Goal: Task Accomplishment & Management: Use online tool/utility

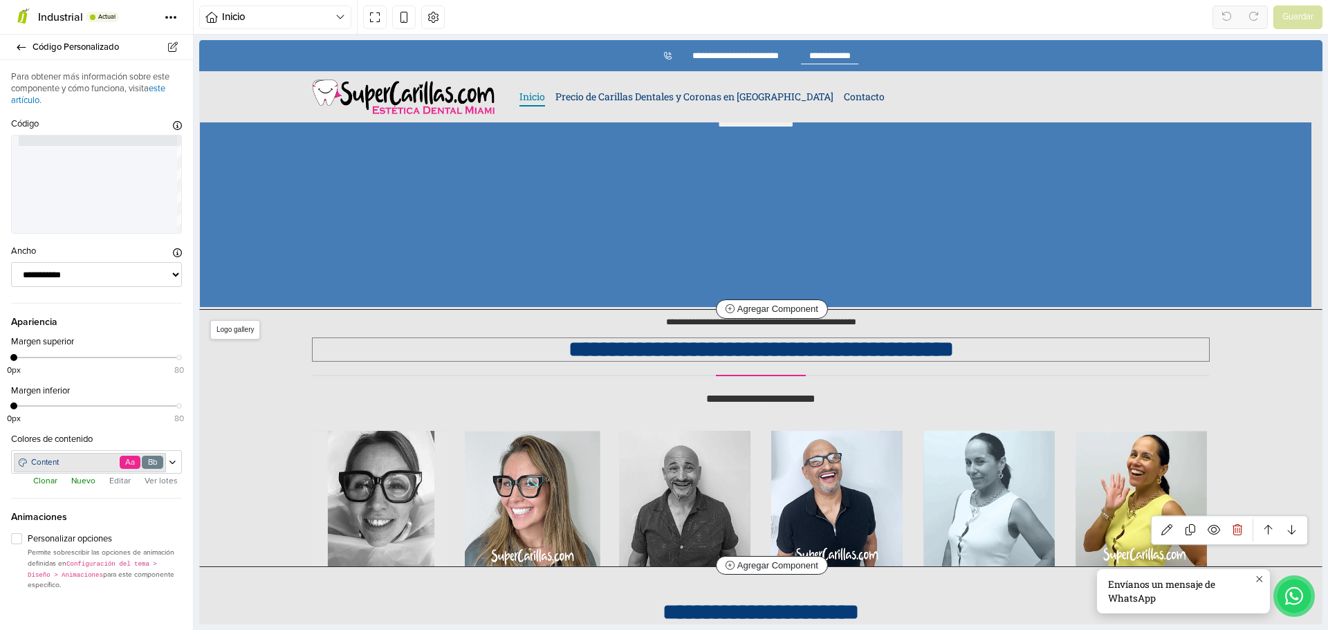
scroll to position [208, 0]
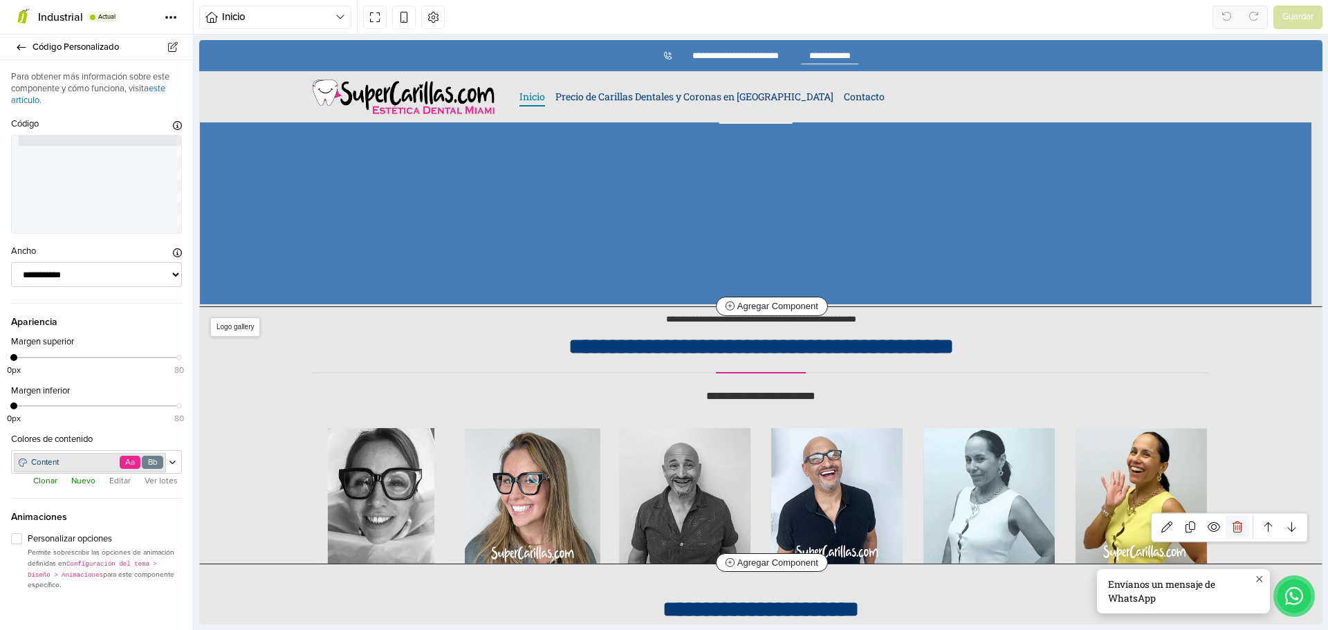
click at [1233, 527] on icon at bounding box center [1238, 527] width 10 height 11
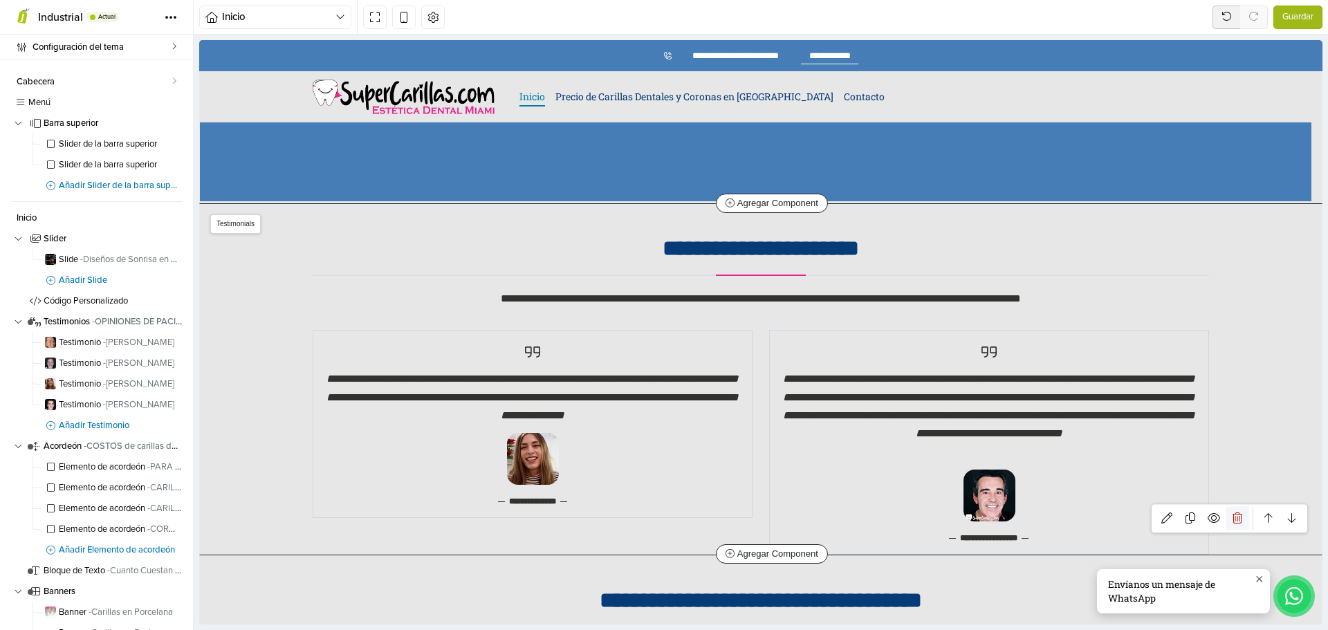
click at [1233, 520] on icon at bounding box center [1238, 518] width 10 height 11
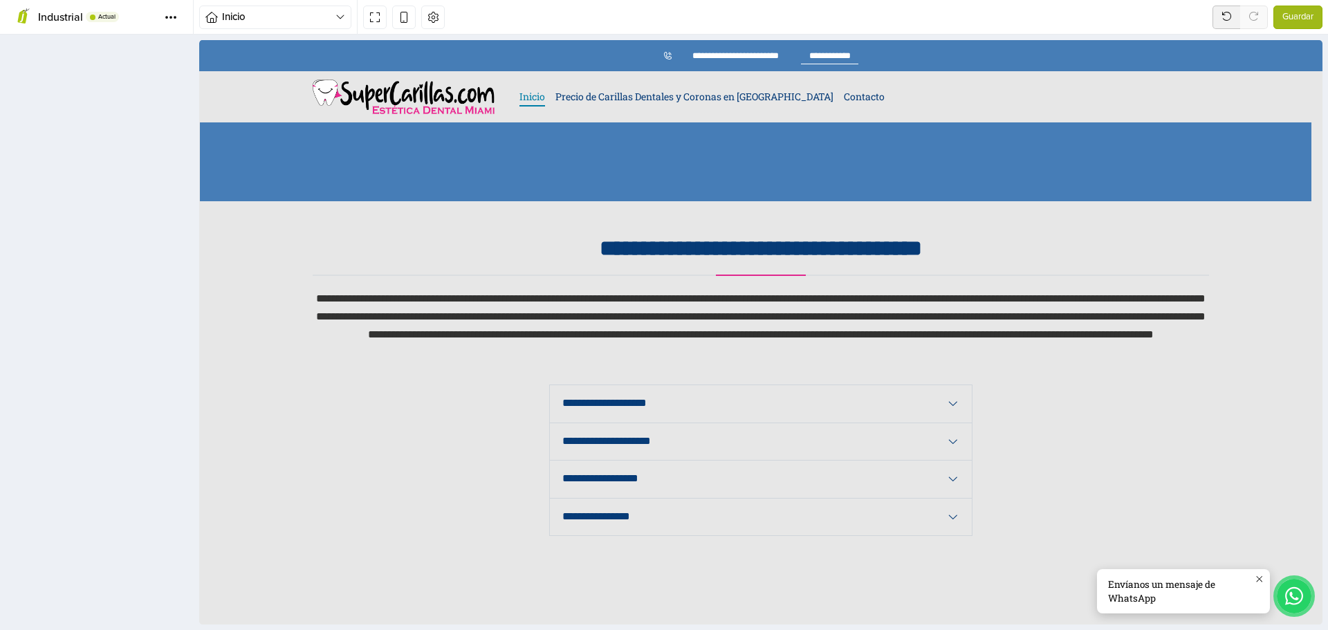
scroll to position [358, 0]
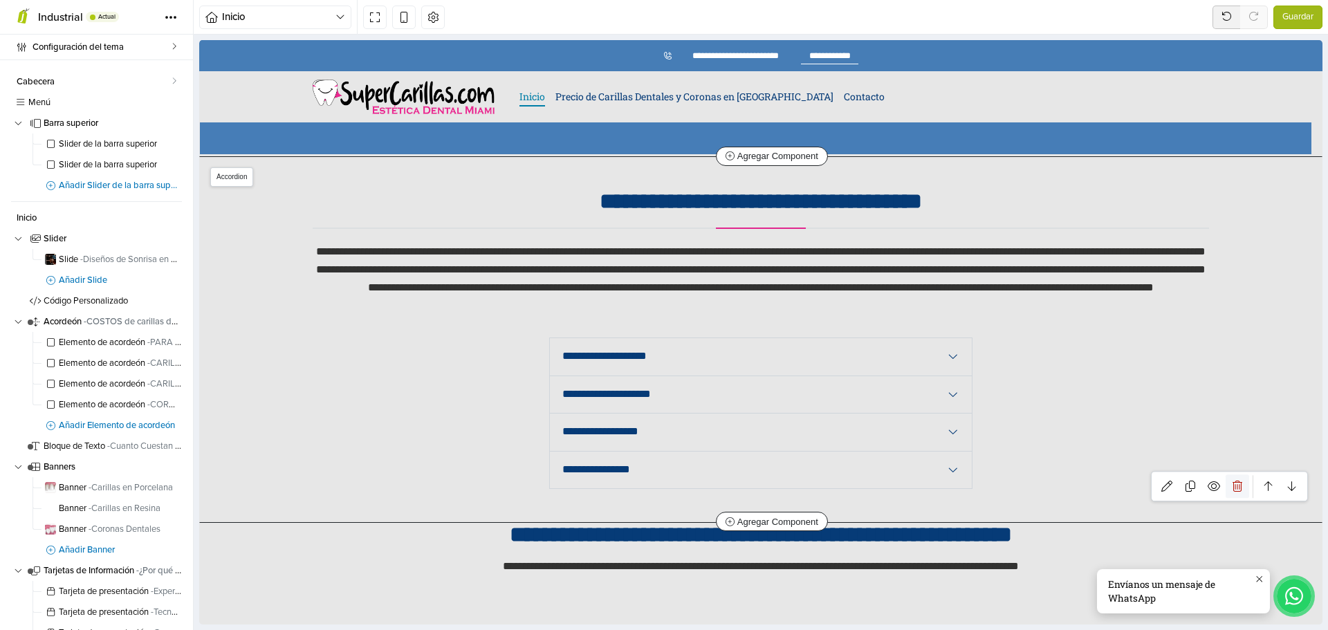
click at [1233, 484] on link at bounding box center [1238, 487] width 24 height 24
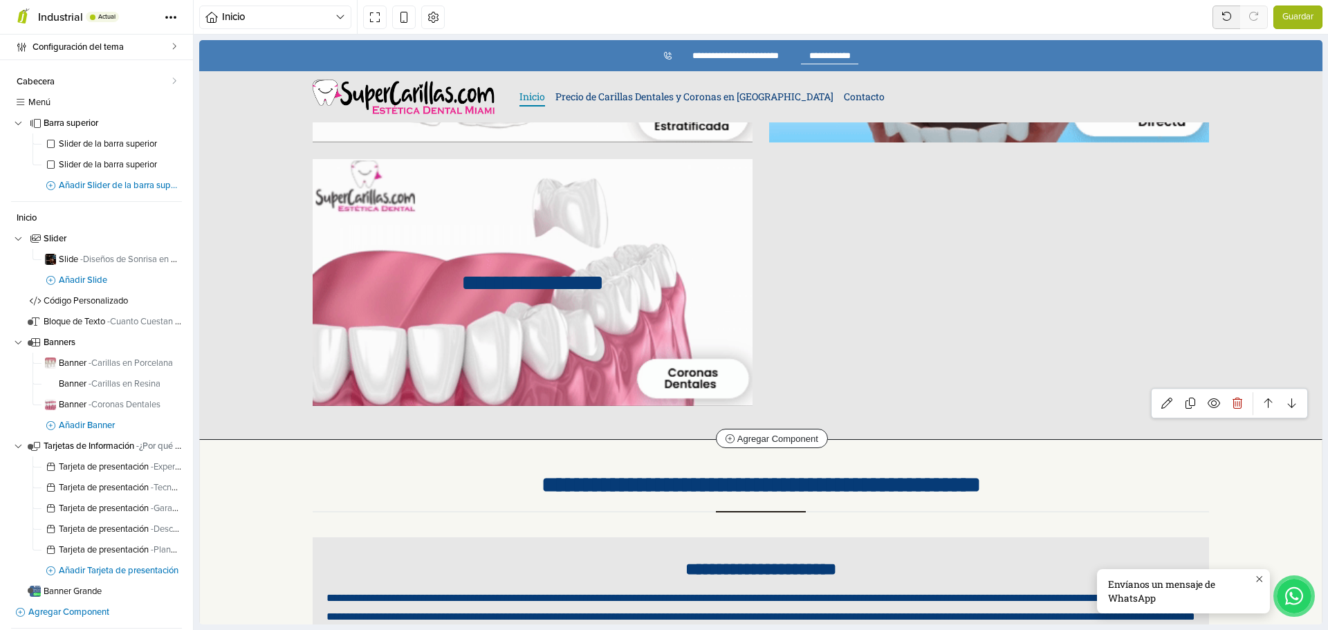
scroll to position [711, 0]
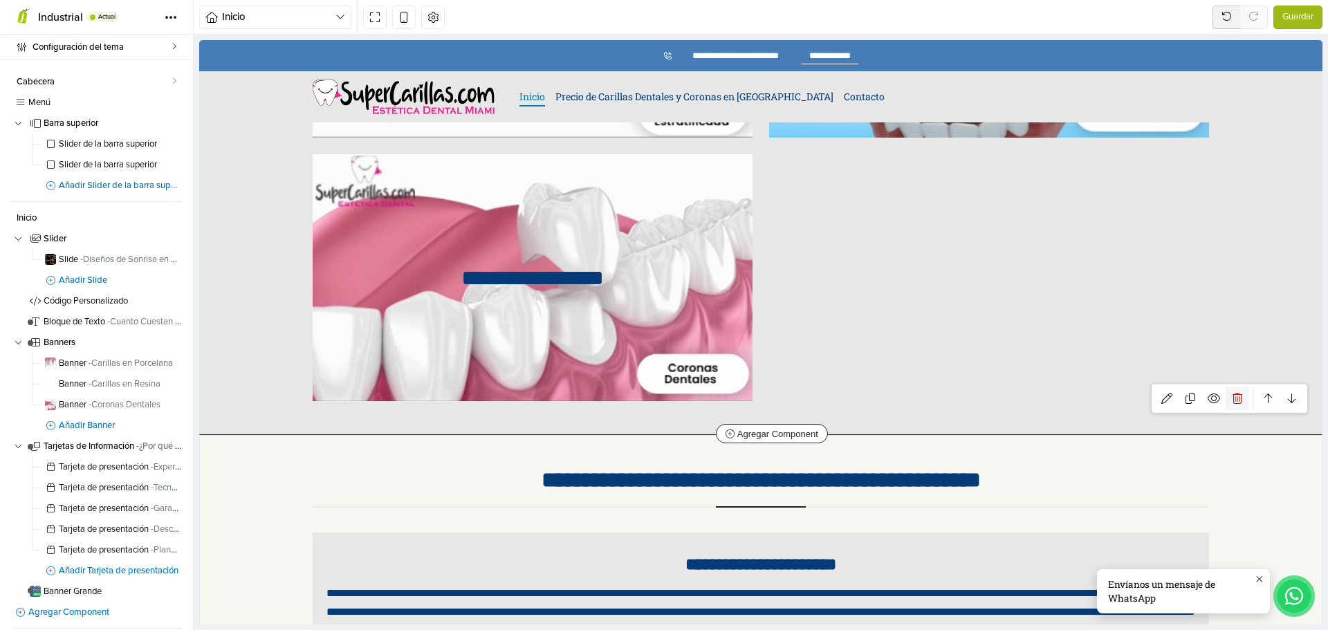
click at [1233, 398] on icon at bounding box center [1238, 398] width 10 height 11
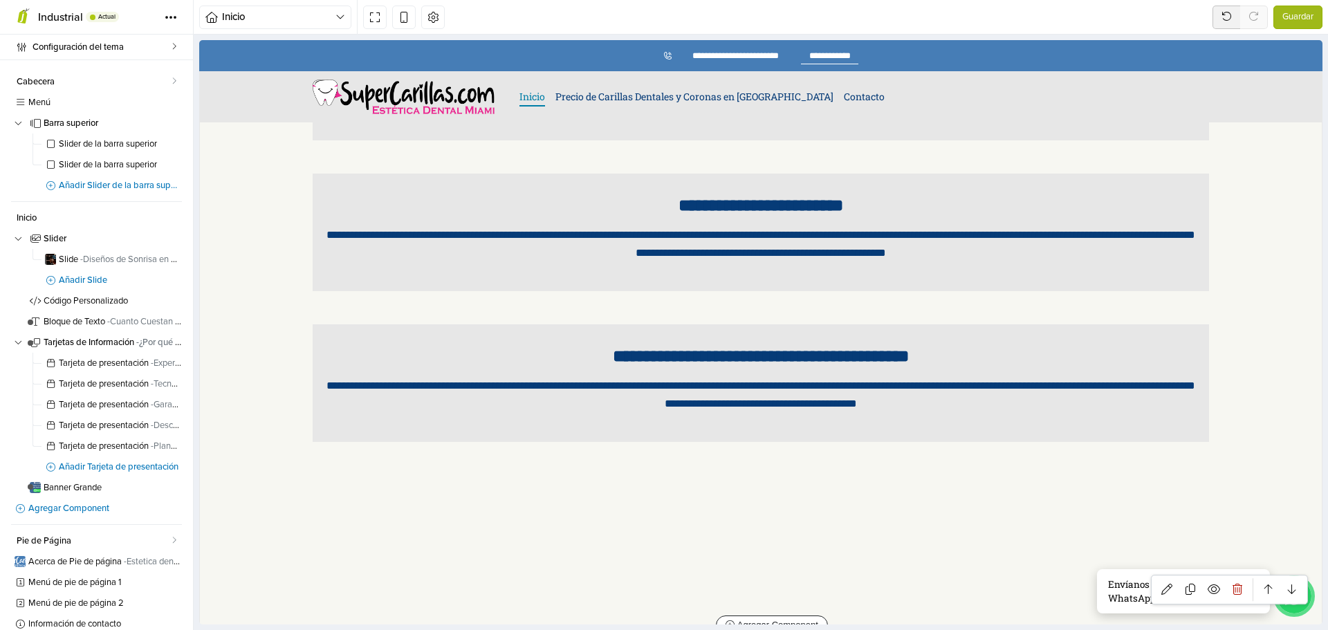
scroll to position [870, 0]
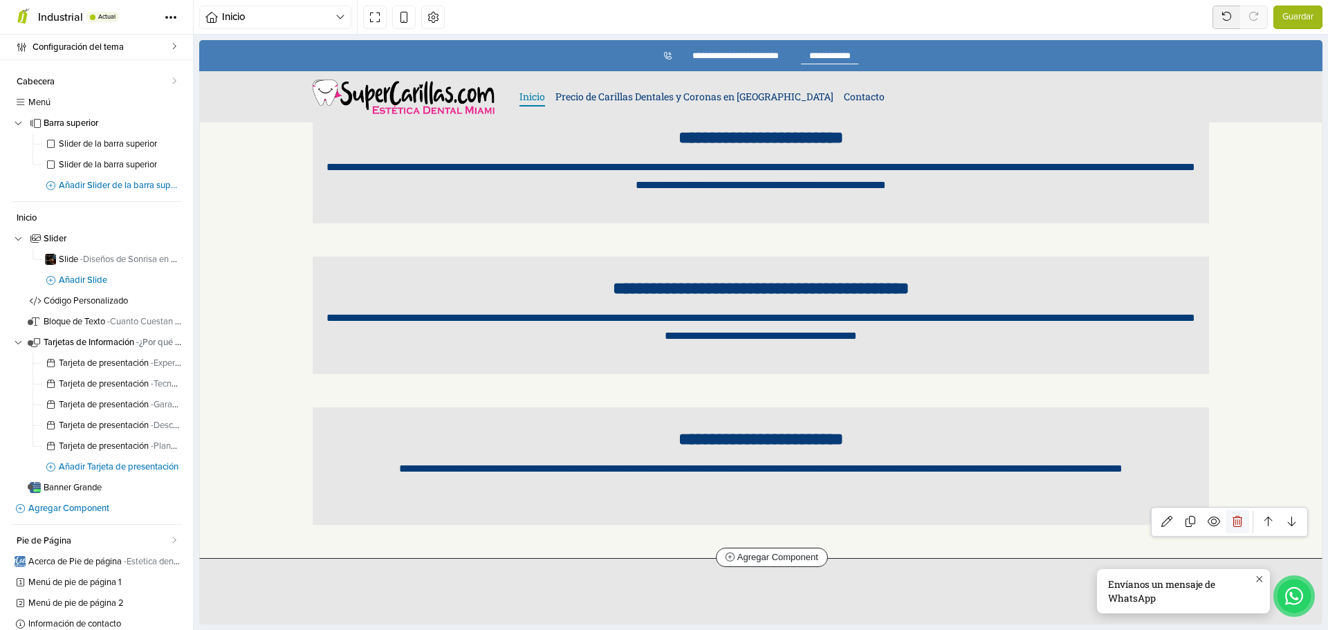
click at [1233, 519] on icon at bounding box center [1238, 522] width 10 height 11
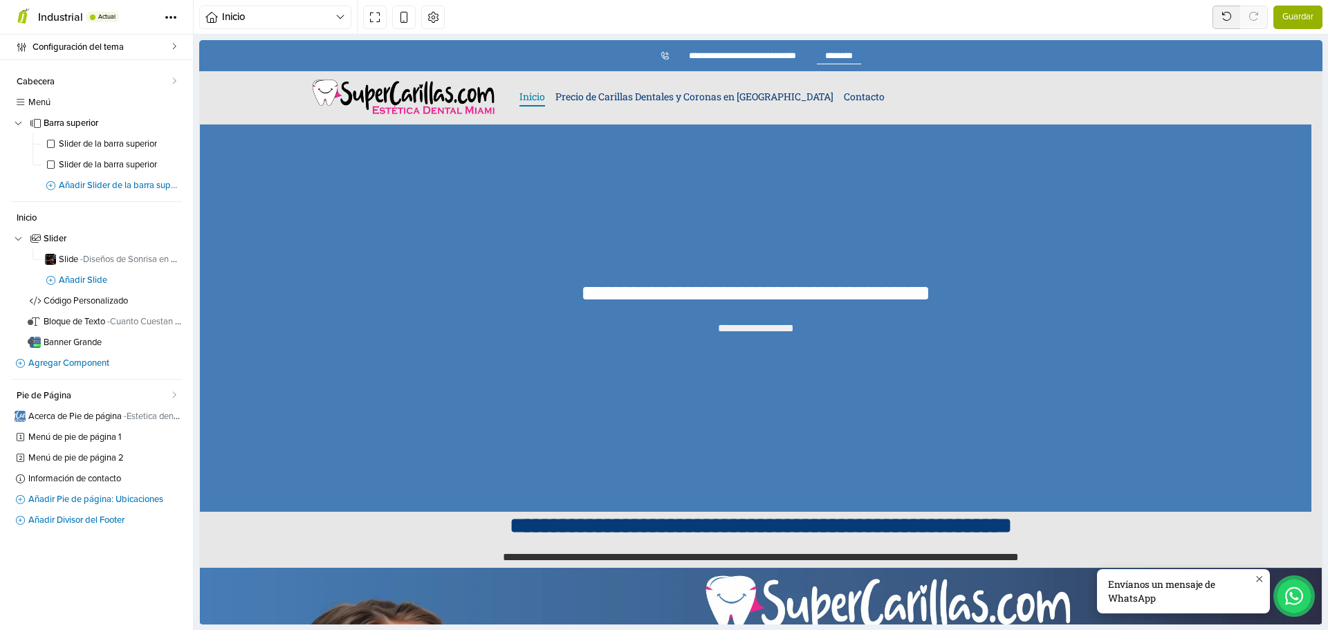
click at [1294, 15] on span "Guardar" at bounding box center [1297, 17] width 31 height 14
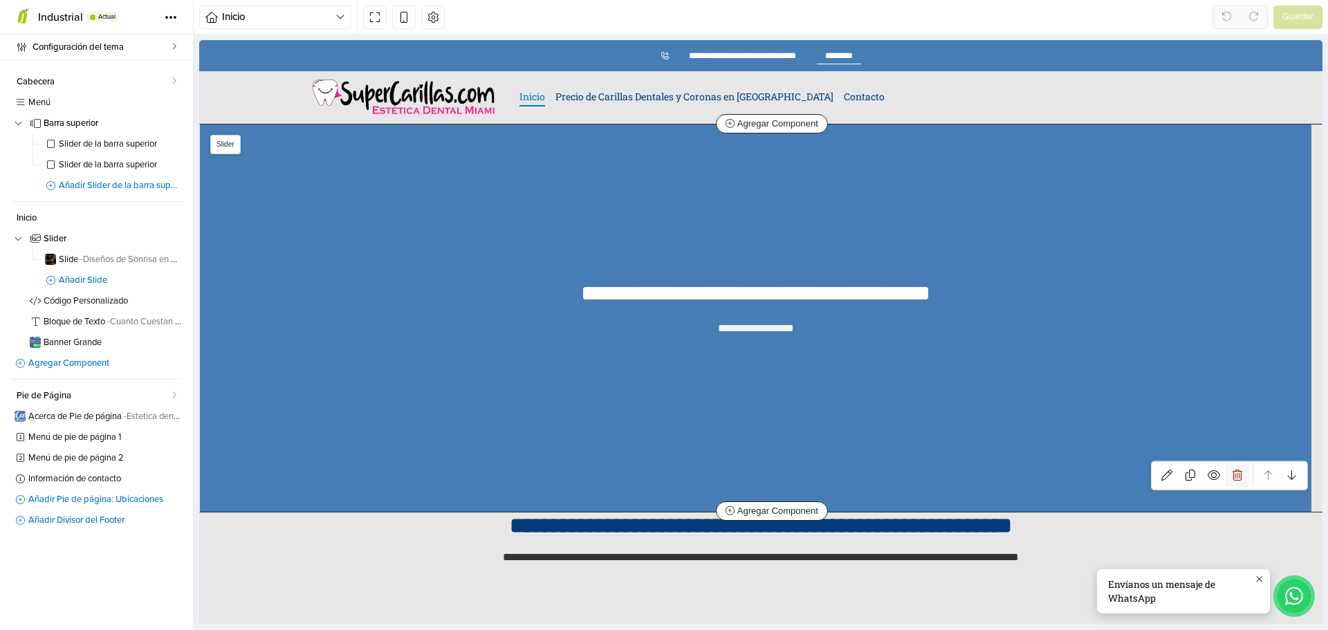
click at [1233, 470] on icon at bounding box center [1238, 475] width 10 height 11
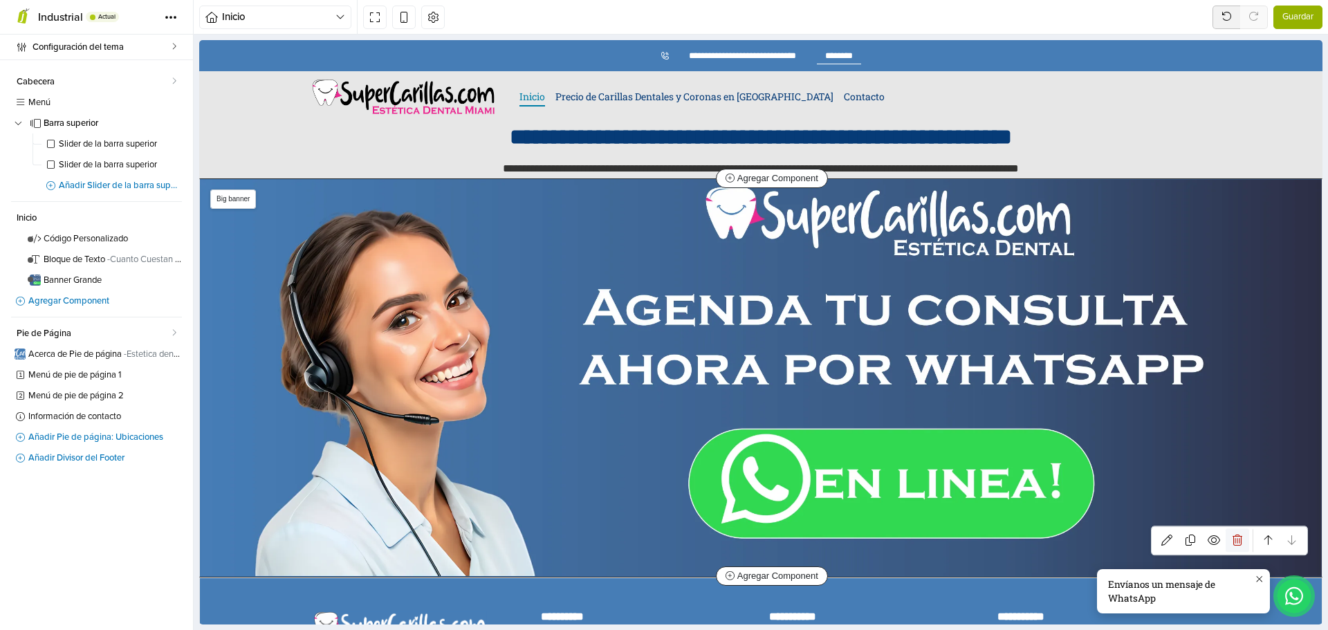
click at [1233, 535] on icon at bounding box center [1238, 540] width 10 height 11
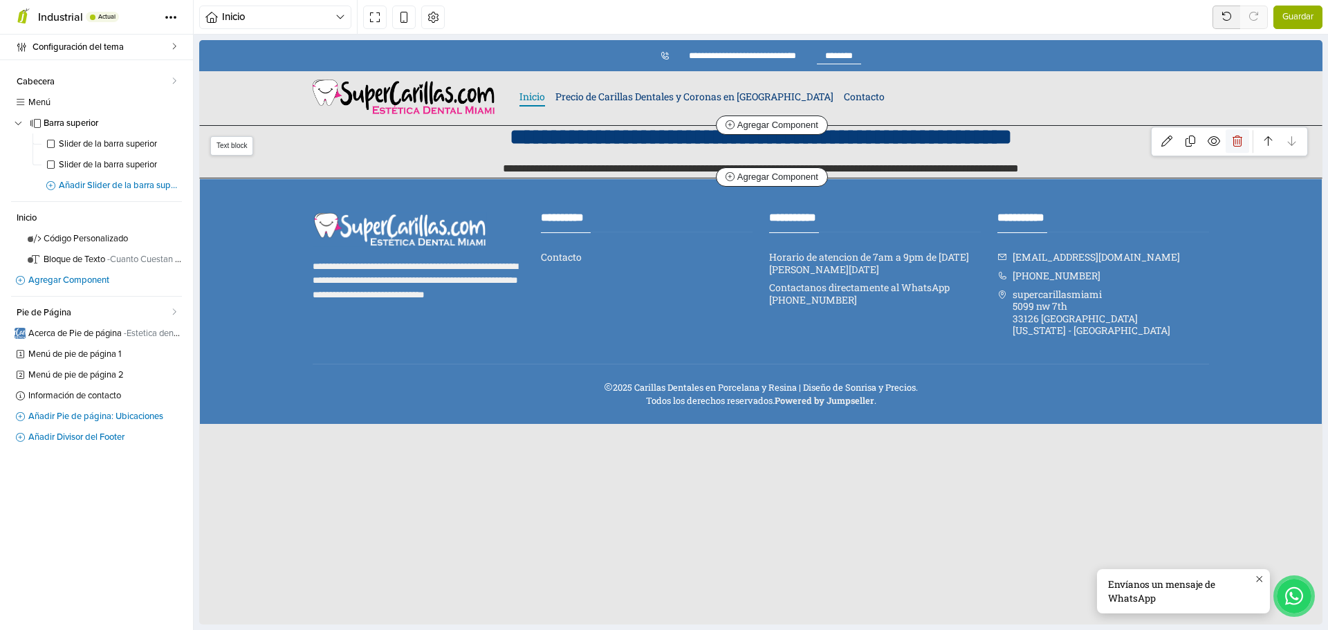
click at [1233, 141] on icon at bounding box center [1238, 141] width 10 height 11
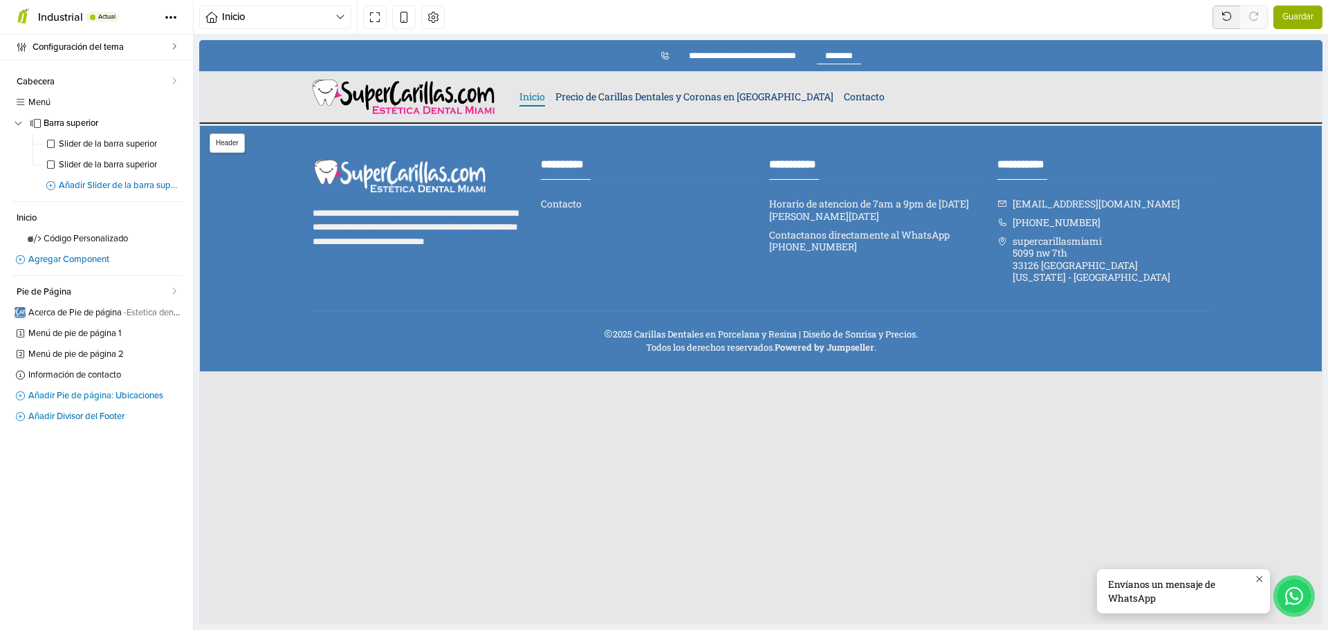
click at [843, 93] on nav "Inicio Precio de Carillas Dentales y Coronas en [GEOGRAPHIC_DATA] Contacto" at bounding box center [858, 96] width 694 height 19
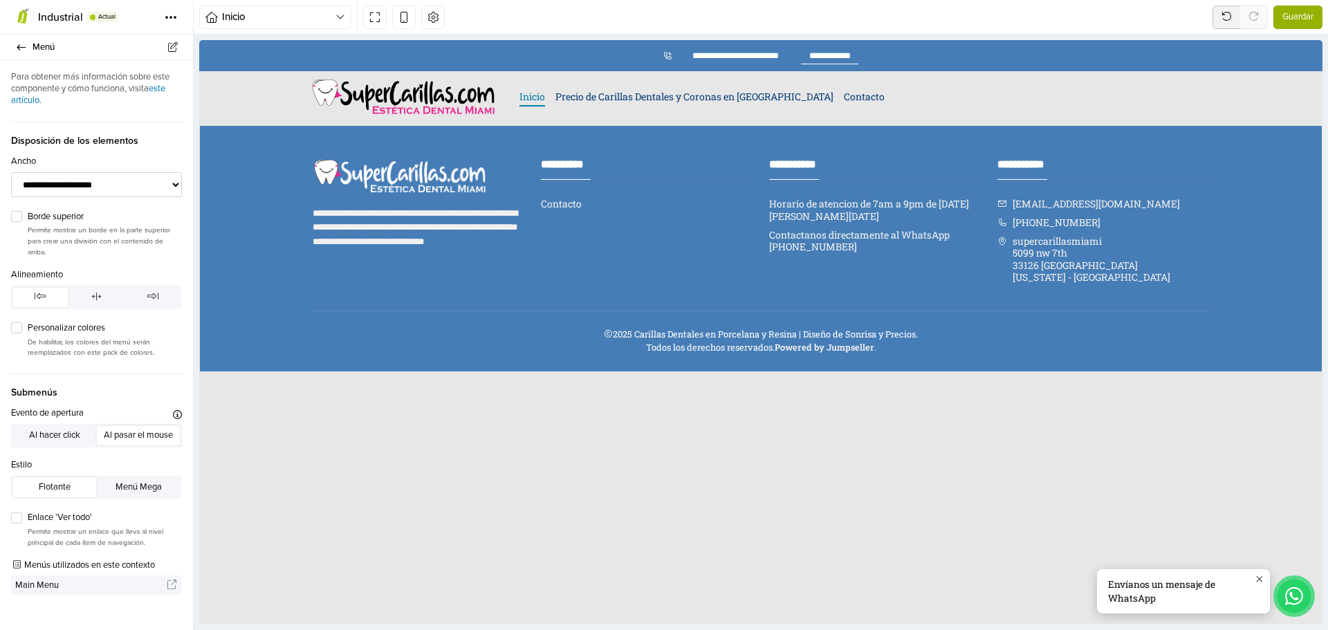
click at [1305, 16] on span "Guardar" at bounding box center [1297, 17] width 31 height 14
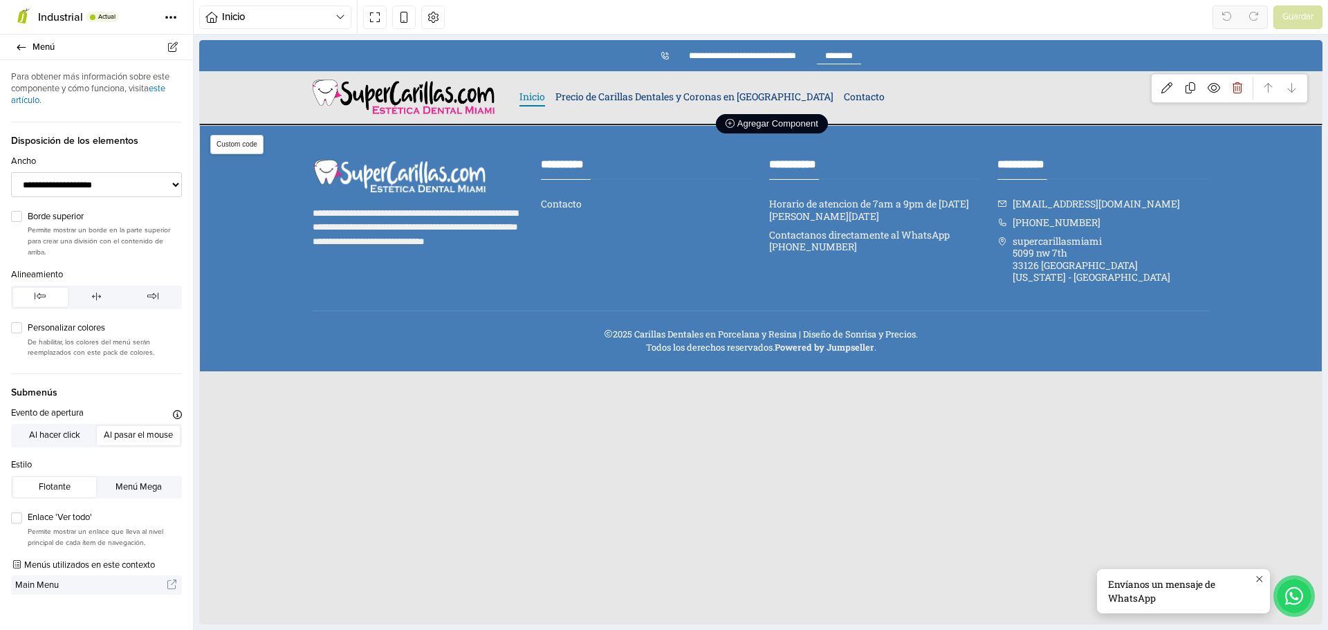
click at [735, 125] on span "Agregar Component" at bounding box center [772, 123] width 93 height 10
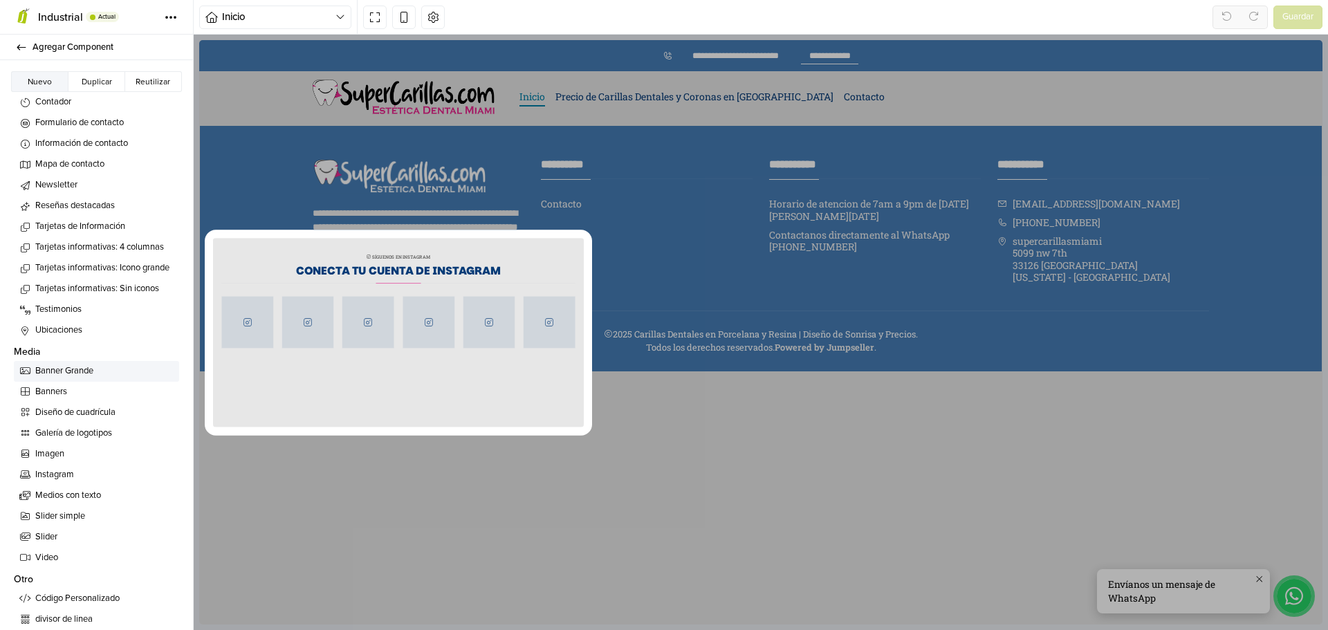
scroll to position [553, 0]
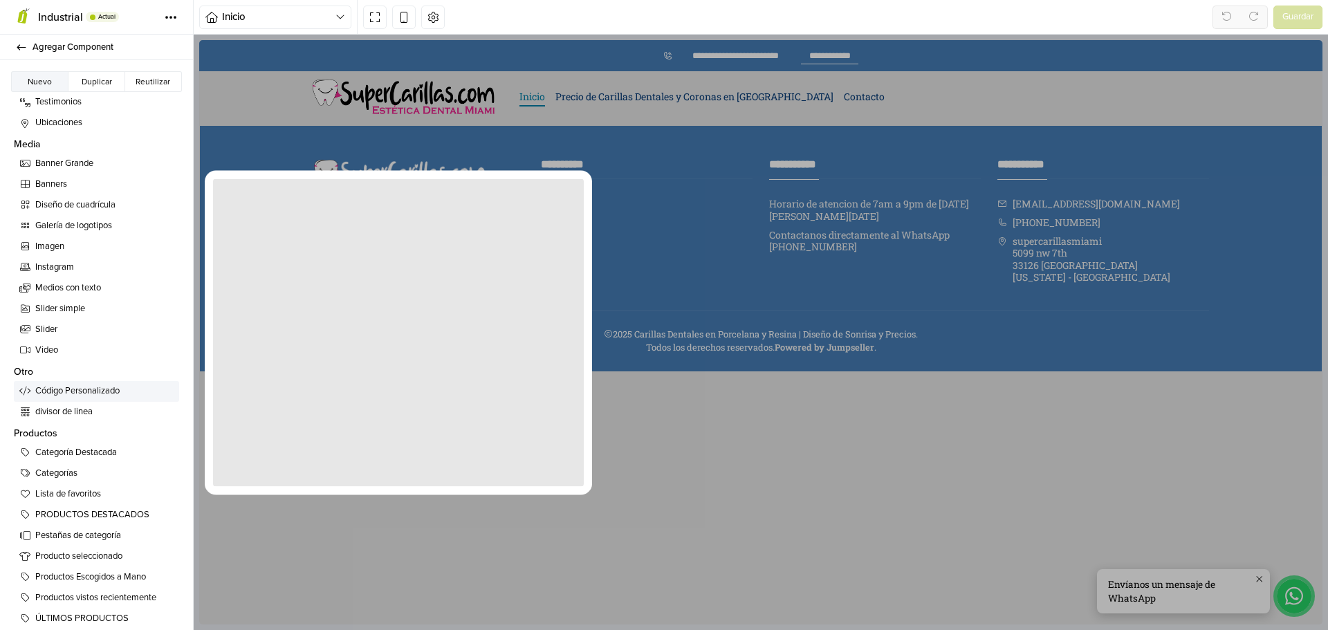
click at [102, 392] on span "Código Personalizado" at bounding box center [104, 392] width 138 height 14
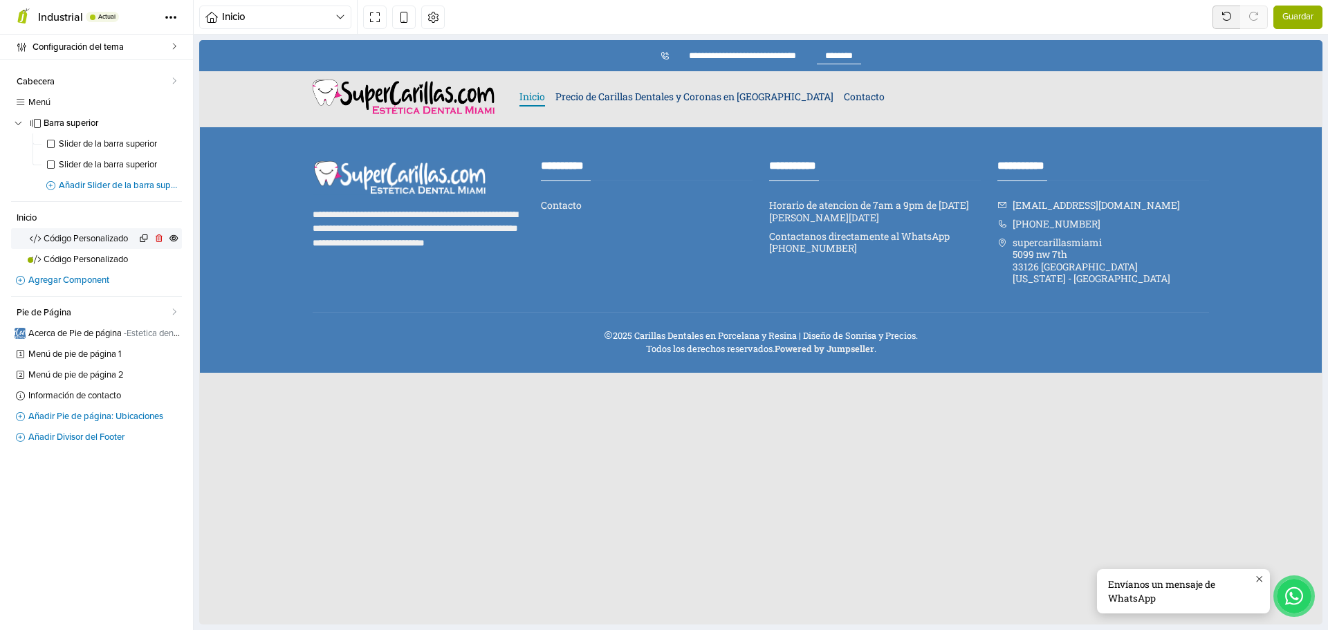
click at [78, 238] on span "Código Personalizado" at bounding box center [90, 238] width 93 height 9
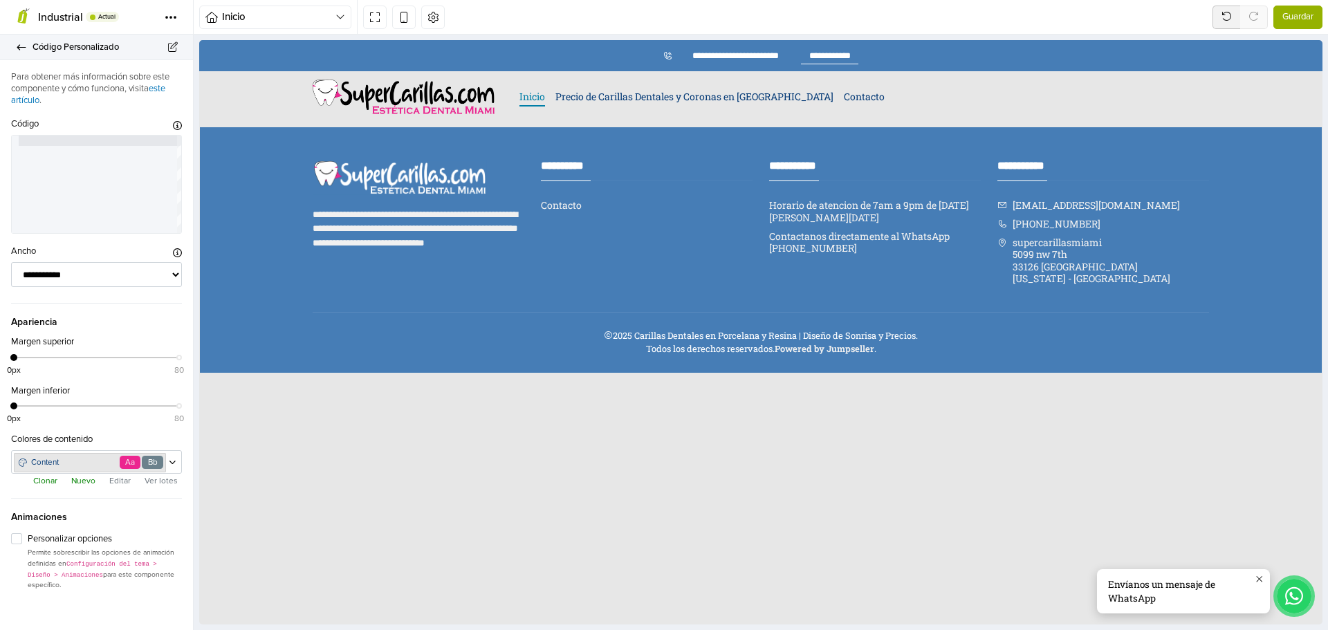
click at [17, 49] on icon at bounding box center [21, 47] width 11 height 9
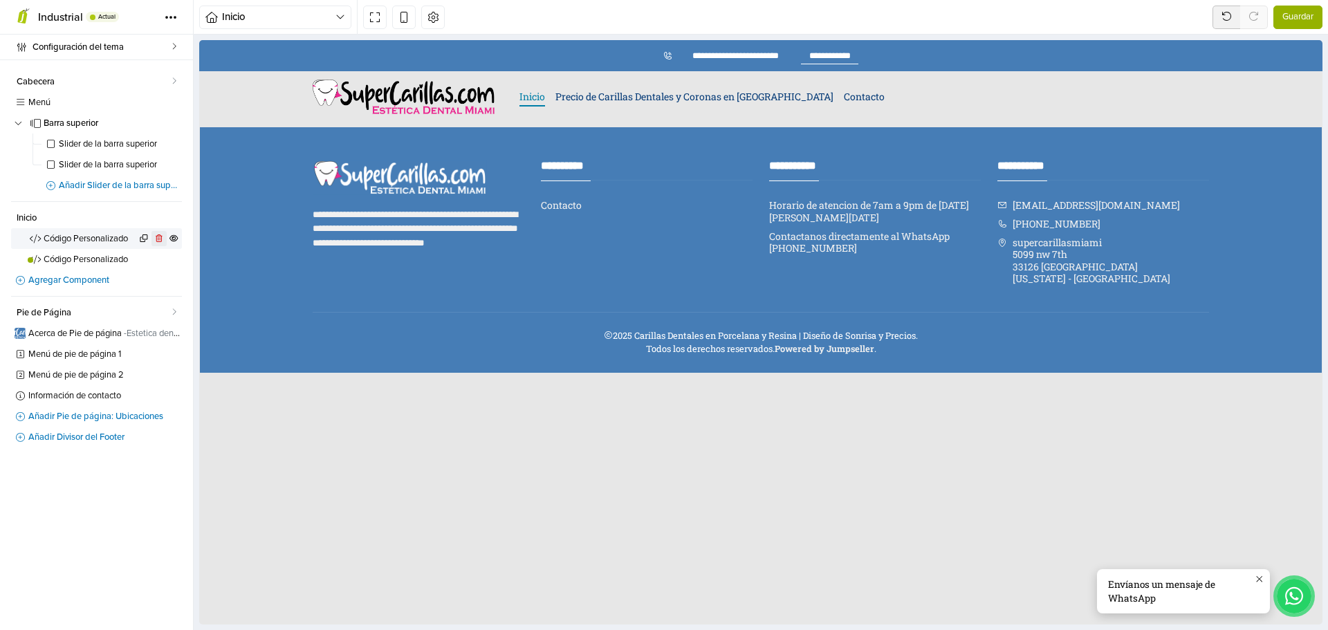
click at [156, 239] on icon at bounding box center [159, 238] width 7 height 8
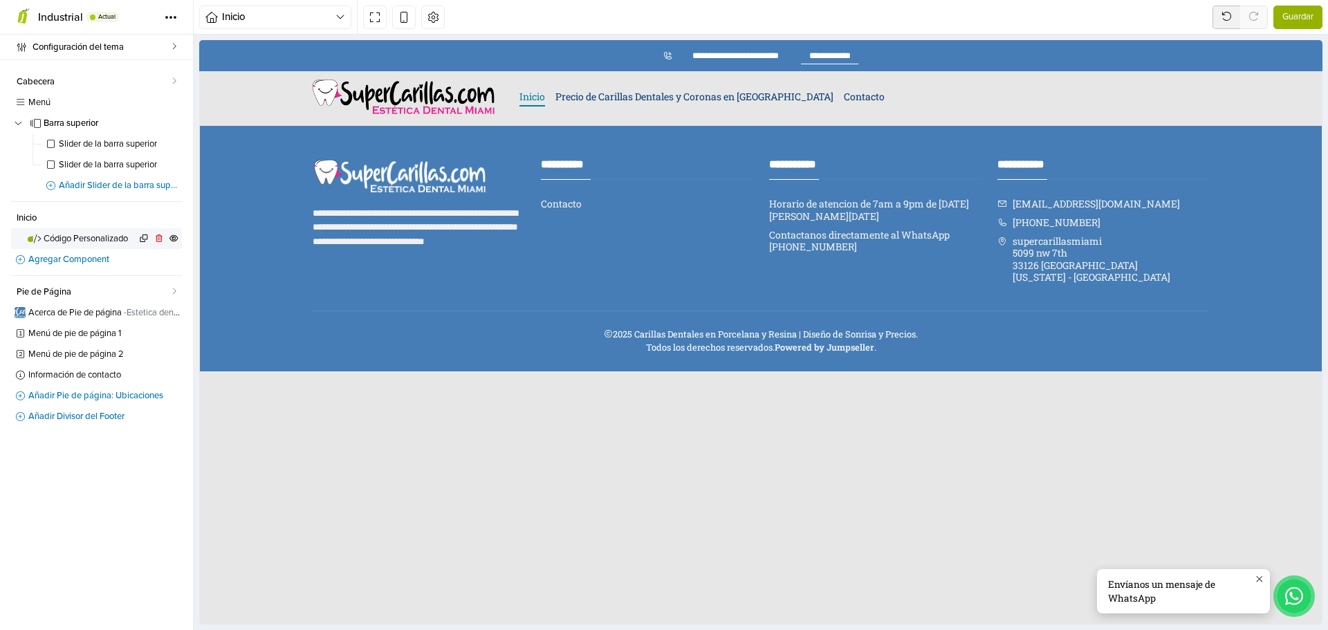
click at [110, 238] on span "Código Personalizado" at bounding box center [90, 238] width 93 height 9
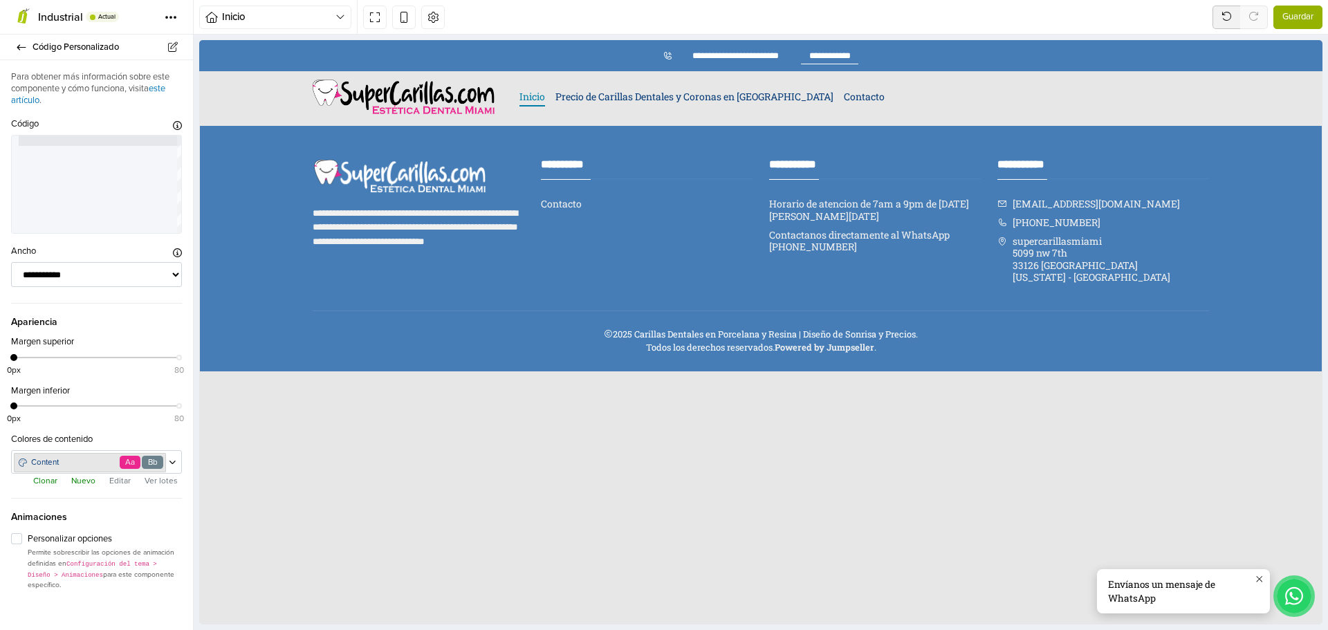
click at [64, 147] on div at bounding box center [100, 185] width 163 height 98
type textarea "**********"
click at [68, 138] on div at bounding box center [100, 185] width 163 height 98
type textarea "*********"
